Goal: Task Accomplishment & Management: Manage account settings

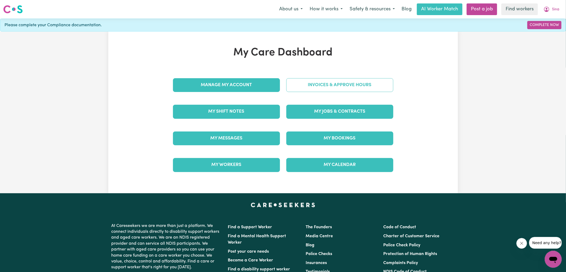
click at [303, 86] on link "Invoices & Approve Hours" at bounding box center [339, 85] width 107 height 14
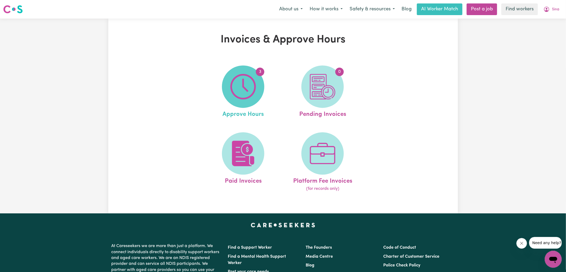
click at [242, 90] on img at bounding box center [242, 86] width 25 height 25
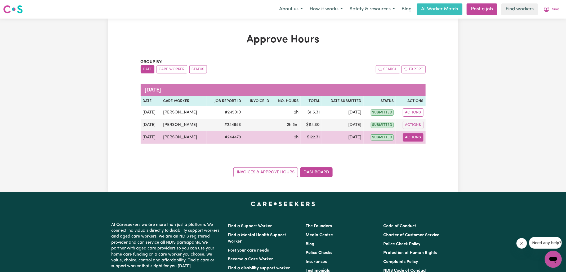
click at [415, 137] on button "Actions" at bounding box center [413, 137] width 21 height 8
click at [421, 151] on link "View Job Report" at bounding box center [426, 149] width 45 height 11
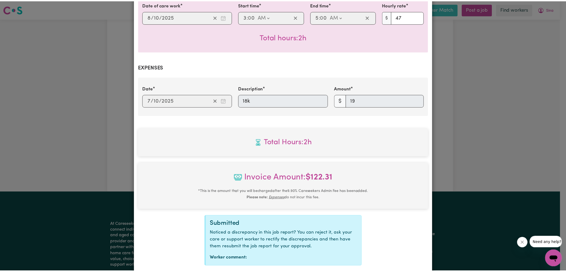
scroll to position [175, 0]
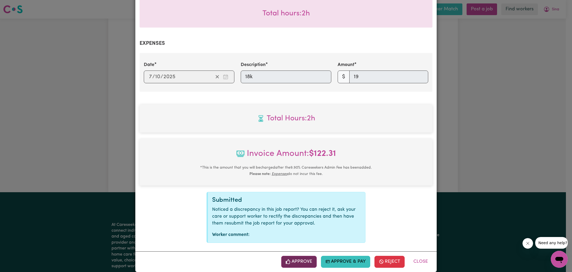
click at [309, 258] on button "Approve" at bounding box center [298, 262] width 35 height 12
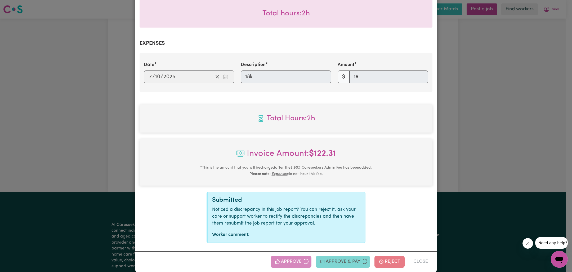
click at [454, 168] on div "Job Report # 244479 - [PERSON_NAME] Summary Job report # 244479 Client name: [P…" at bounding box center [286, 136] width 572 height 272
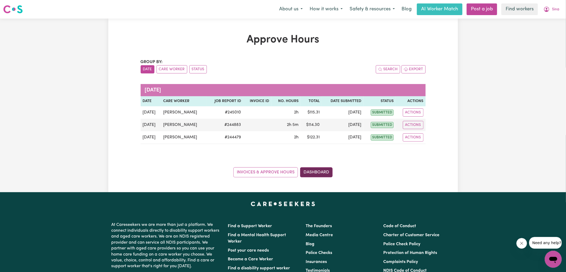
click at [313, 172] on link "Dashboard" at bounding box center [316, 172] width 33 height 10
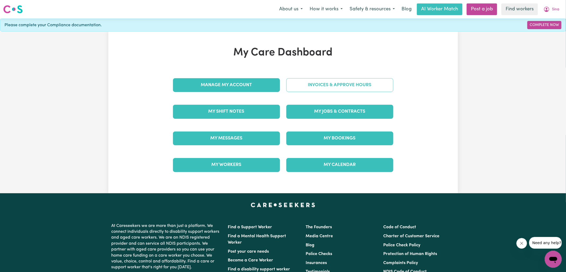
click at [324, 89] on link "Invoices & Approve Hours" at bounding box center [339, 85] width 107 height 14
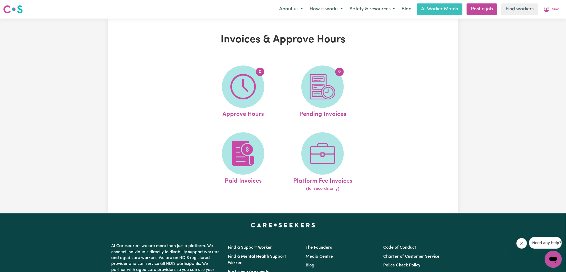
click at [324, 89] on img at bounding box center [322, 86] width 25 height 25
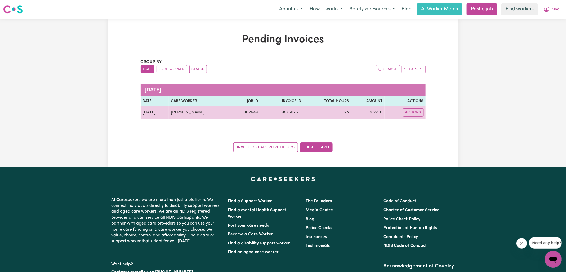
click at [283, 114] on span "# 175076" at bounding box center [290, 112] width 22 height 6
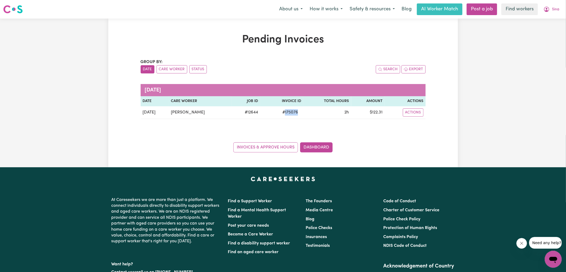
copy span "175076"
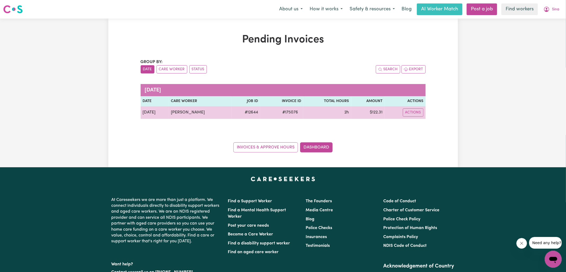
click at [379, 110] on td "$ 122.31" at bounding box center [367, 112] width 33 height 13
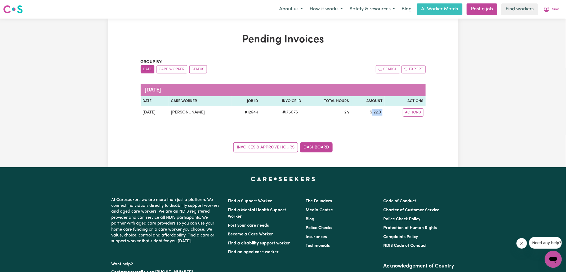
copy td "122.31"
click at [547, 9] on icon "My Account" at bounding box center [547, 9] width 2 height 2
click at [541, 28] on link "Logout" at bounding box center [542, 30] width 42 height 10
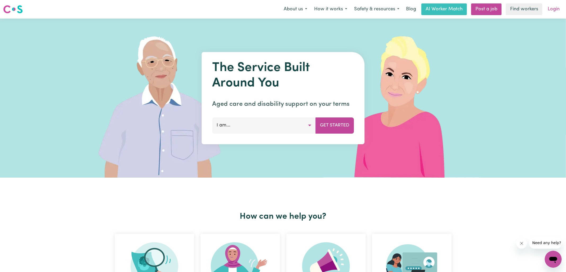
click at [548, 11] on link "Login" at bounding box center [554, 9] width 18 height 12
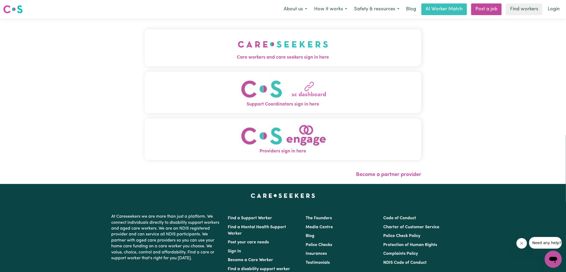
click at [283, 45] on img "Care workers and care seekers sign in here" at bounding box center [283, 44] width 90 height 20
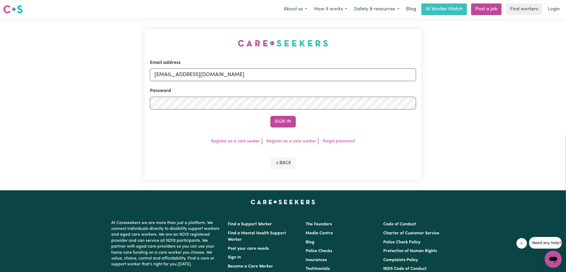
click at [186, 28] on div "Email address [EMAIL_ADDRESS][DOMAIN_NAME] Password Sign In Register as a care …" at bounding box center [282, 105] width 283 height 172
drag, startPoint x: 181, startPoint y: 74, endPoint x: 424, endPoint y: 74, distance: 243.1
click at [424, 74] on div "Email address [EMAIL_ADDRESS][DOMAIN_NAME] Password Sign In Register as a care …" at bounding box center [282, 105] width 283 height 172
type input "[EMAIL_ADDRESS][DOMAIN_NAME]"
click at [270, 116] on button "Sign In" at bounding box center [282, 122] width 25 height 12
